Goal: Task Accomplishment & Management: Manage account settings

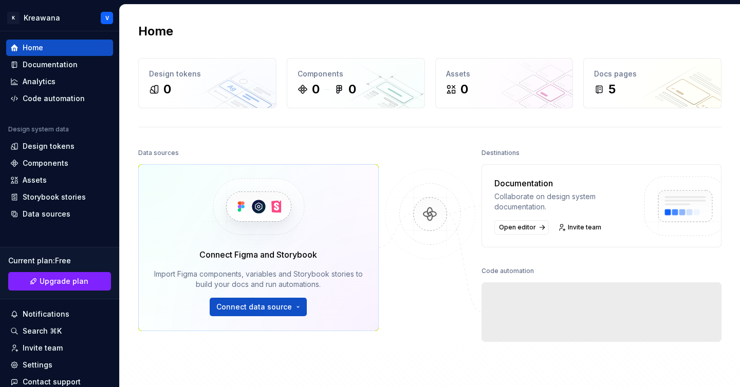
click at [394, 309] on div at bounding box center [430, 262] width 103 height 232
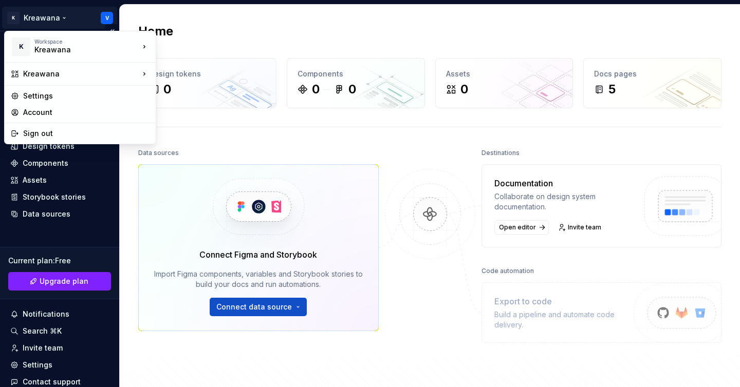
click at [97, 13] on html "K Kreawana V Home Documentation Analytics Code automation Design system data De…" at bounding box center [370, 193] width 740 height 387
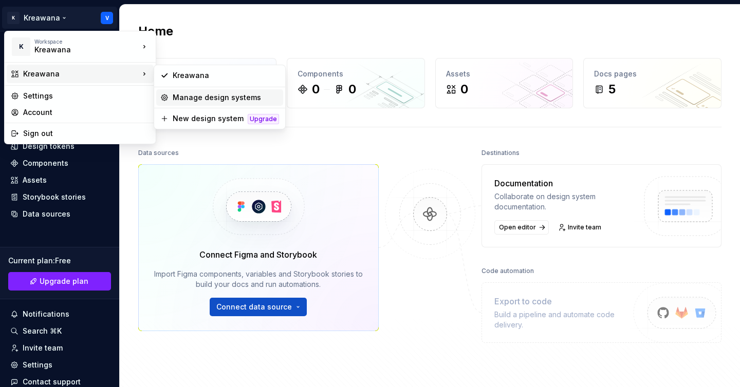
click at [202, 98] on div "Manage design systems" at bounding box center [226, 98] width 106 height 10
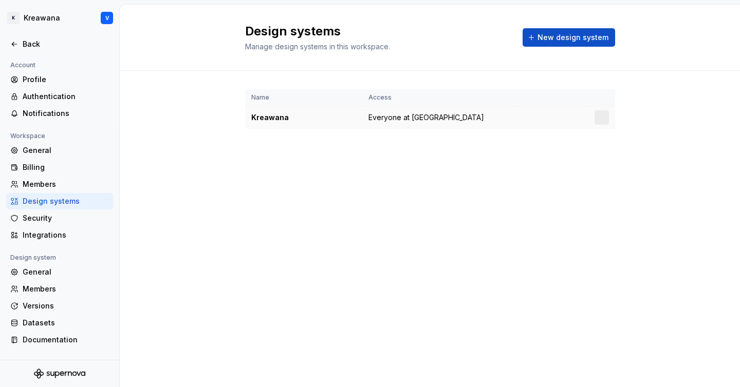
click at [599, 120] on div at bounding box center [602, 117] width 14 height 14
click at [599, 119] on html "[PERSON_NAME] V Back Account Profile Authentication Notifications Workspace Gen…" at bounding box center [370, 193] width 740 height 387
click at [368, 206] on html "[PERSON_NAME] V Back Account Profile Authentication Notifications Workspace Gen…" at bounding box center [370, 193] width 740 height 387
click at [65, 146] on div "General" at bounding box center [66, 150] width 86 height 10
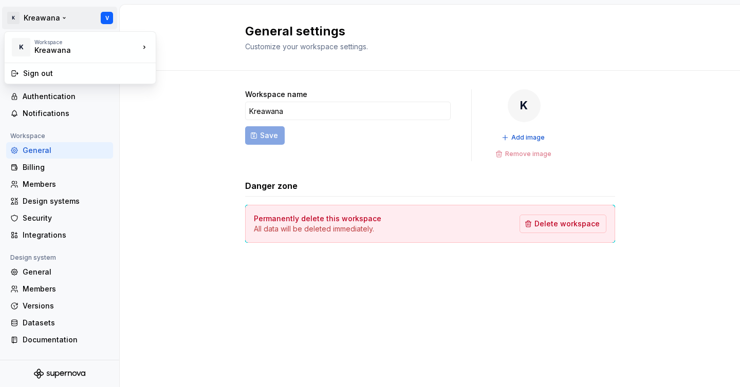
click at [51, 14] on html "[PERSON_NAME] V Back Account Profile Authentication Notifications Workspace Gen…" at bounding box center [370, 193] width 740 height 387
click at [196, 142] on html "[PERSON_NAME] V Back Account Profile Authentication Notifications Workspace Gen…" at bounding box center [370, 193] width 740 height 387
click at [46, 282] on div "Members" at bounding box center [59, 289] width 107 height 16
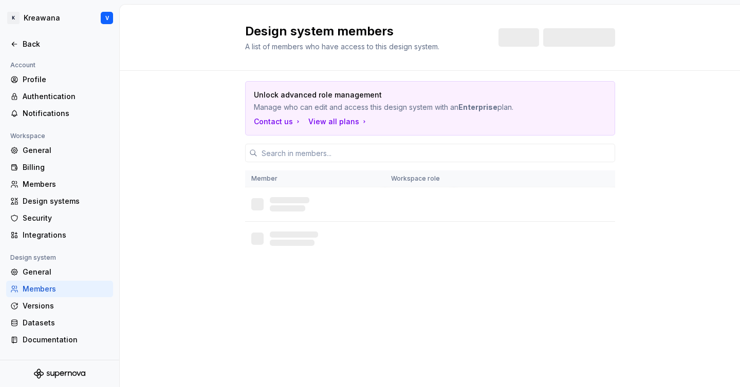
click at [606, 308] on div "Design system members A list of members who have access to this design system. …" at bounding box center [430, 196] width 620 height 383
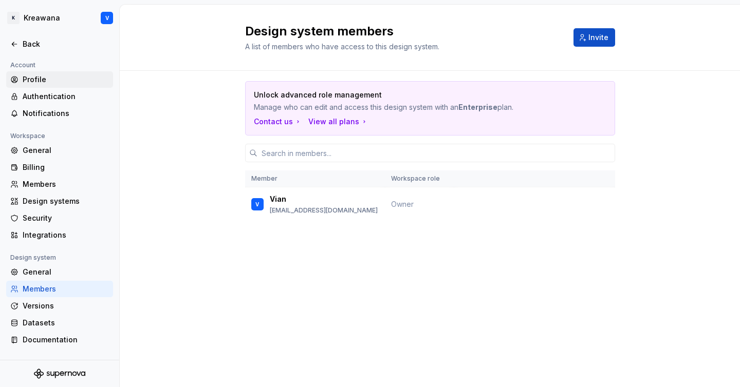
click at [48, 77] on div "Profile" at bounding box center [66, 80] width 86 height 10
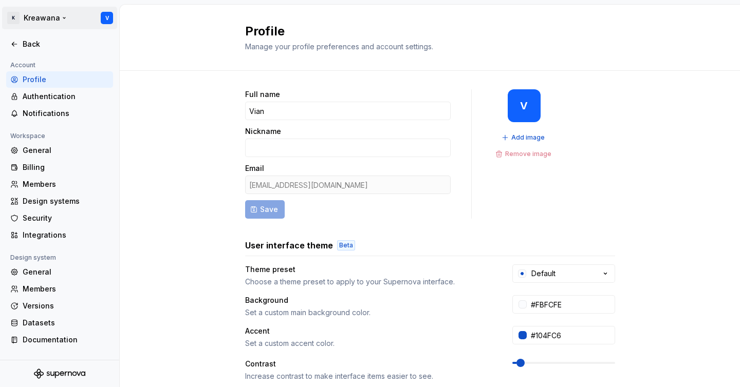
click at [12, 12] on html "[PERSON_NAME] V Back Account Profile Authentication Notifications Workspace Gen…" at bounding box center [370, 193] width 740 height 387
click at [43, 79] on div "Sign out" at bounding box center [80, 73] width 147 height 16
